Goal: Information Seeking & Learning: Check status

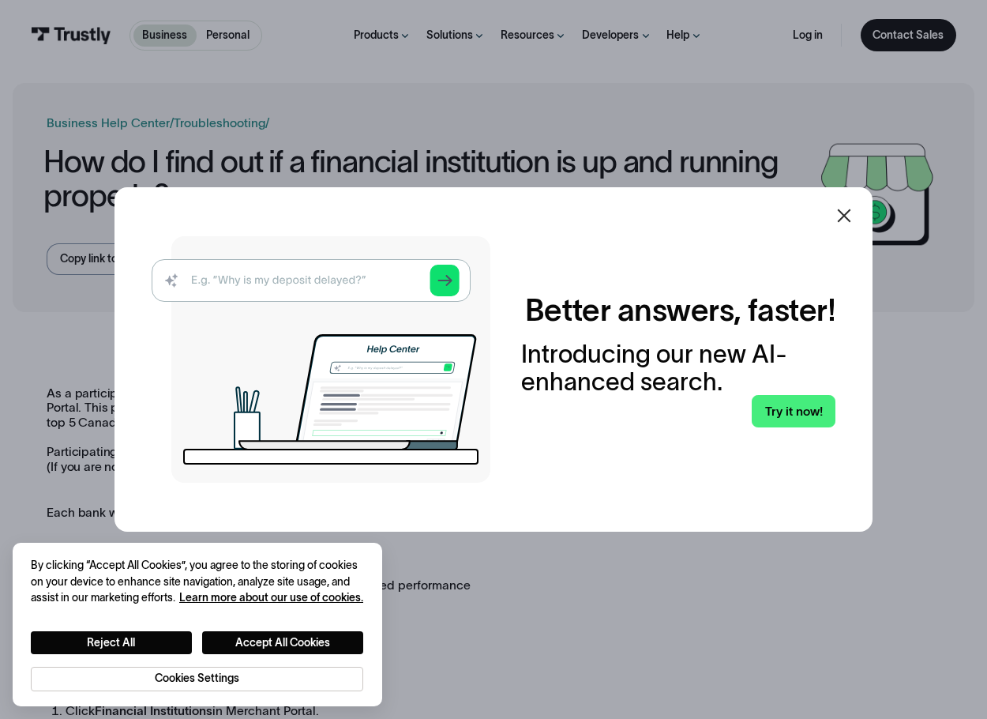
click at [850, 205] on div at bounding box center [844, 216] width 38 height 38
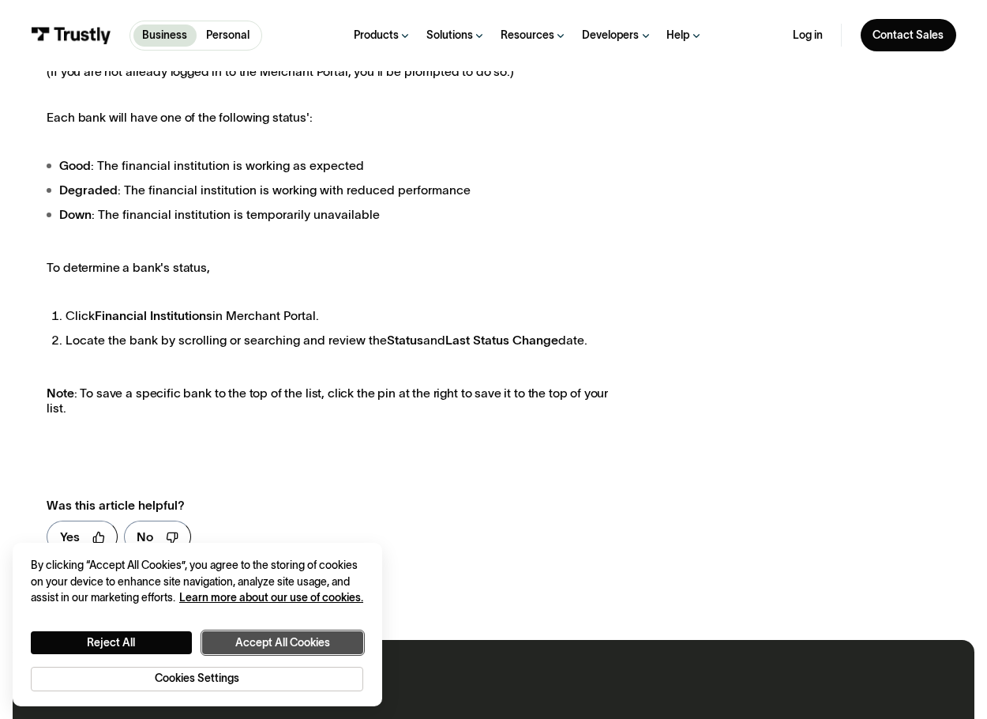
click at [284, 636] on button "Accept All Cookies" at bounding box center [282, 642] width 161 height 23
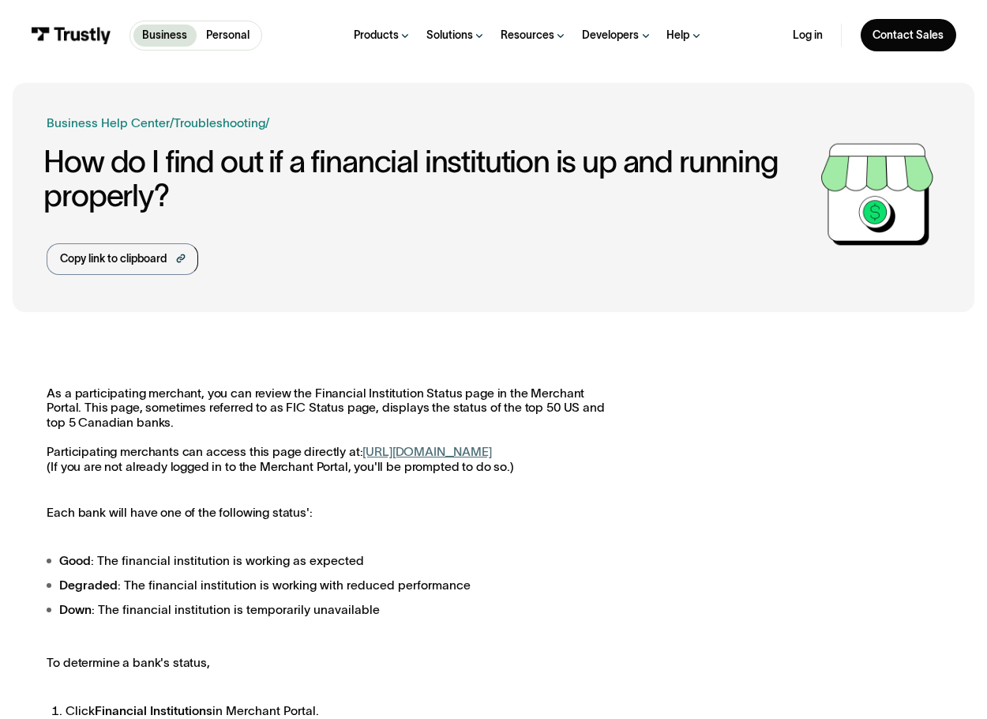
click at [362, 458] on link "[URL][DOMAIN_NAME]" at bounding box center [426, 451] width 129 height 13
